Goal: Check status: Check status

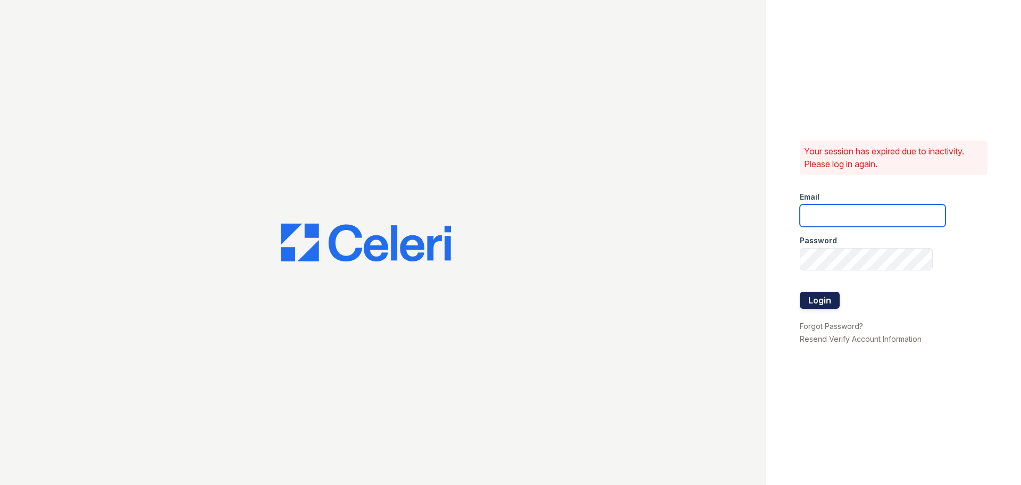
type input "[EMAIL_ADDRESS][DOMAIN_NAME]"
click at [815, 297] on button "Login" at bounding box center [820, 299] width 40 height 17
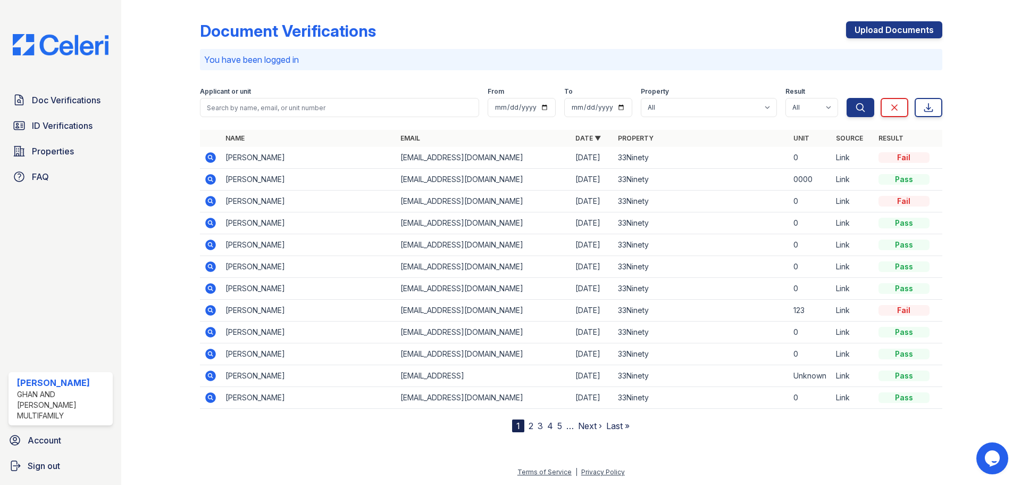
click at [532, 428] on link "2" at bounding box center [531, 425] width 5 height 11
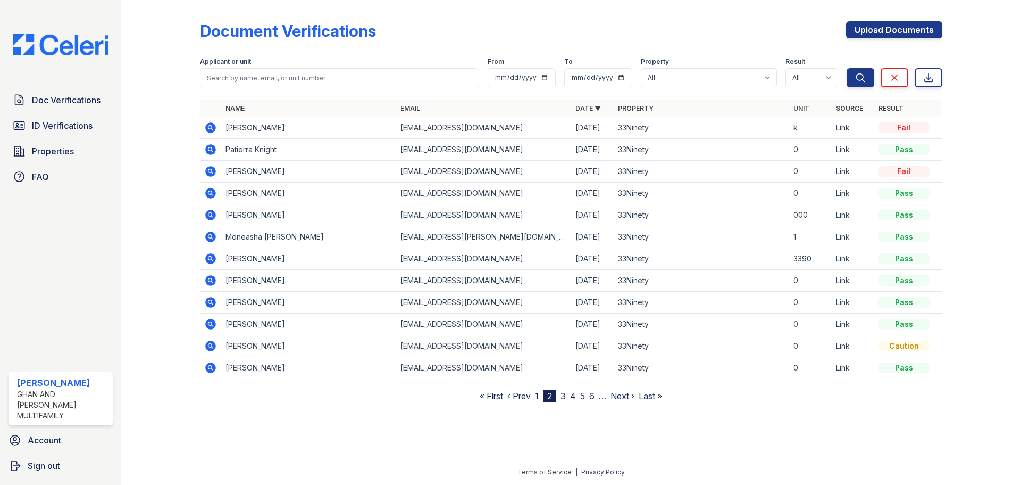
click at [539, 398] on link "1" at bounding box center [537, 395] width 4 height 11
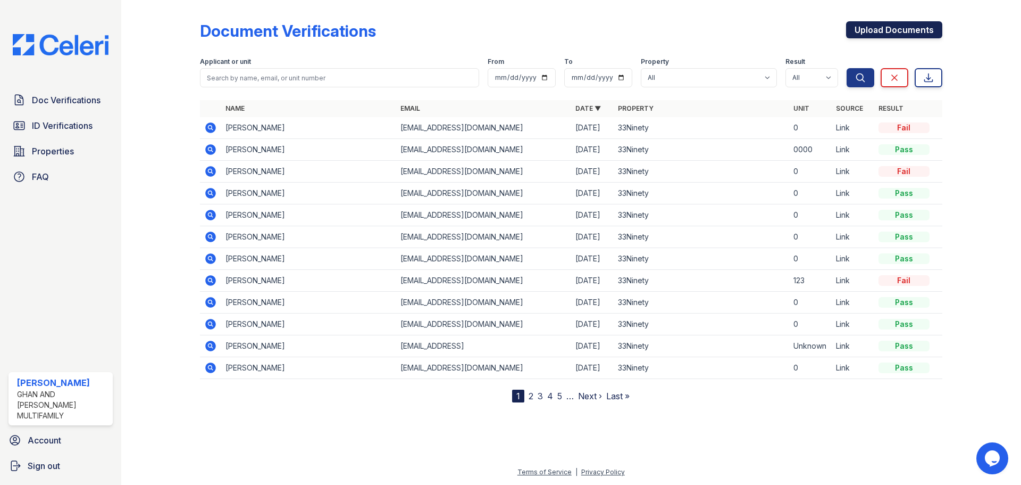
click at [904, 32] on link "Upload Documents" at bounding box center [894, 29] width 96 height 17
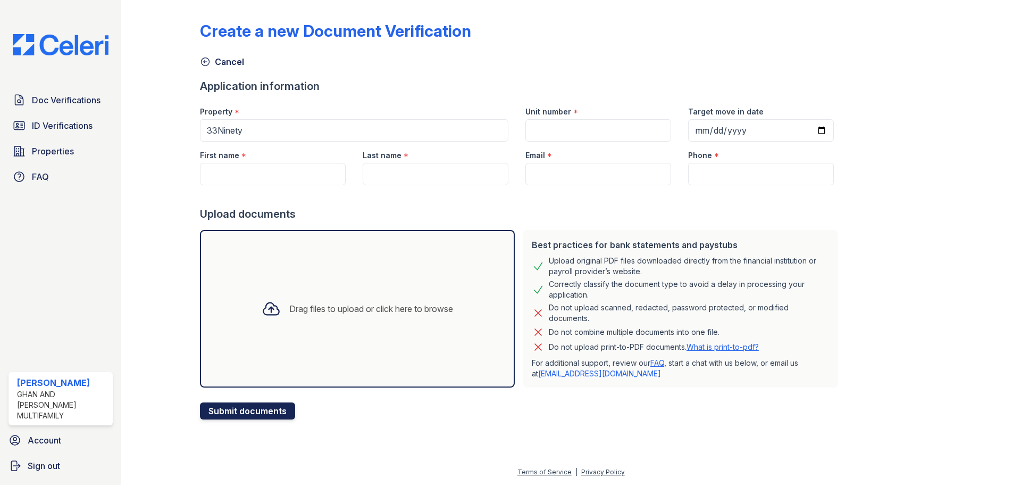
click at [258, 411] on button "Submit documents" at bounding box center [247, 410] width 95 height 17
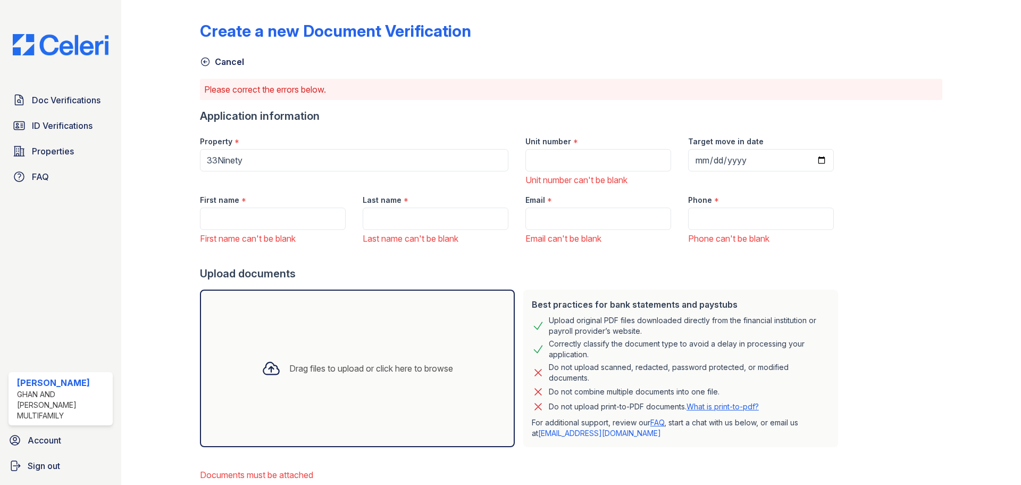
click at [263, 361] on icon at bounding box center [271, 368] width 19 height 19
click at [63, 100] on span "Doc Verifications" at bounding box center [66, 100] width 69 height 13
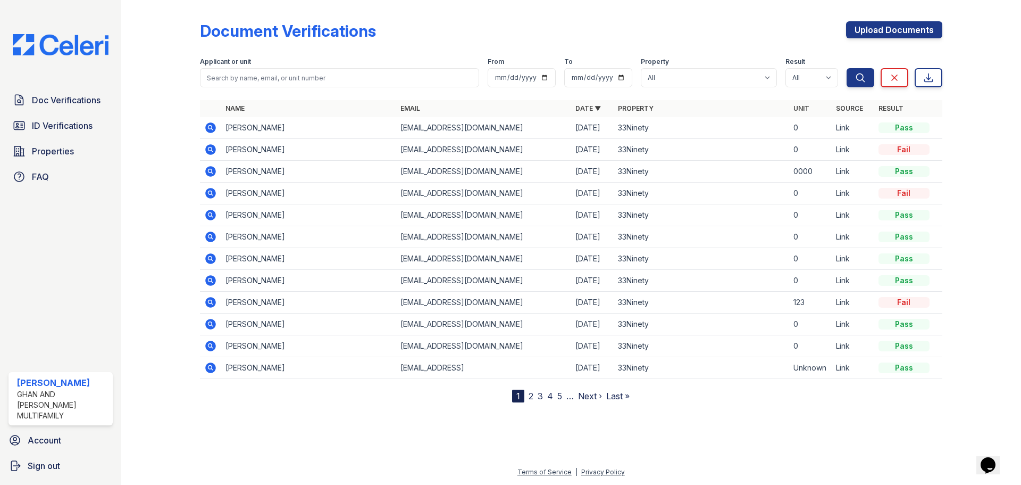
drag, startPoint x: 212, startPoint y: 128, endPoint x: 279, endPoint y: 121, distance: 67.4
click at [212, 128] on icon at bounding box center [210, 127] width 13 height 13
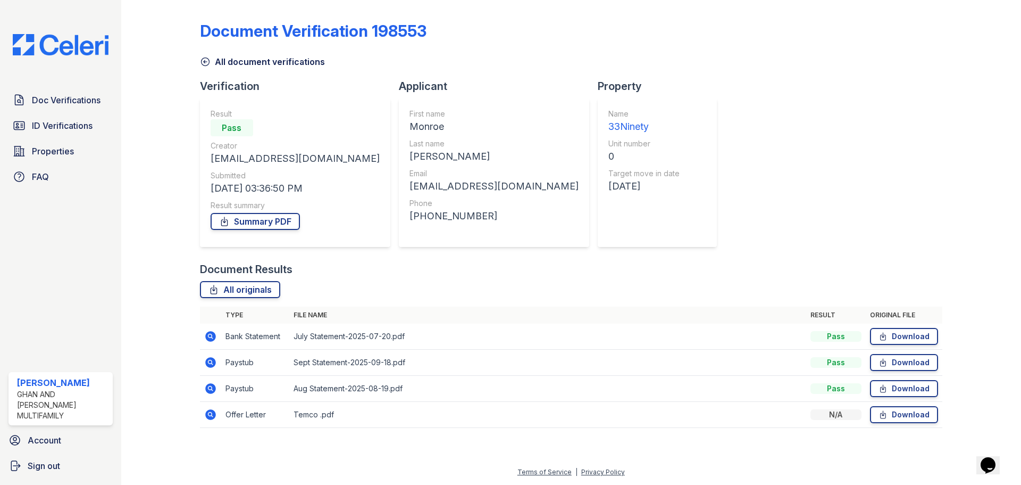
click at [208, 415] on icon at bounding box center [210, 414] width 11 height 11
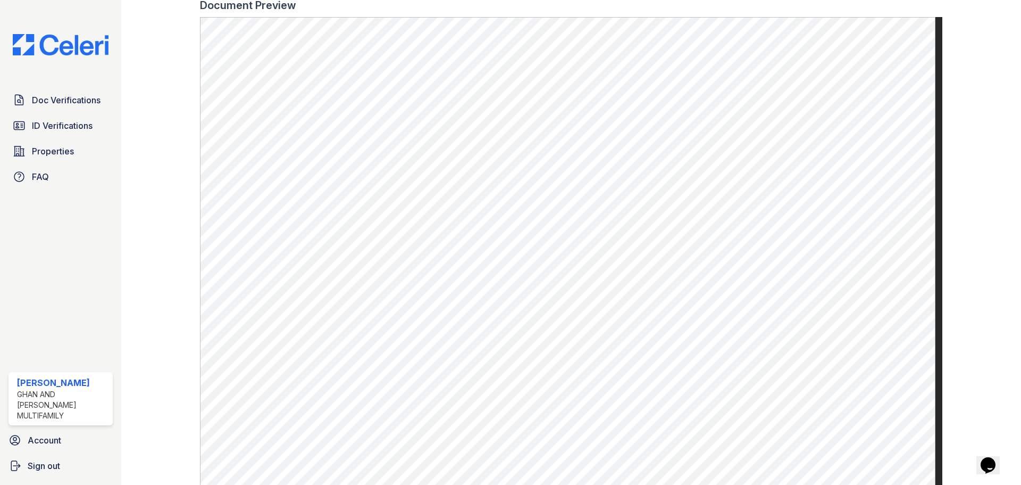
scroll to position [385, 0]
